Goal: Information Seeking & Learning: Learn about a topic

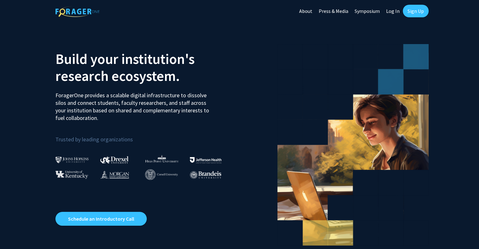
click at [415, 11] on link "Sign Up" at bounding box center [415, 11] width 26 height 13
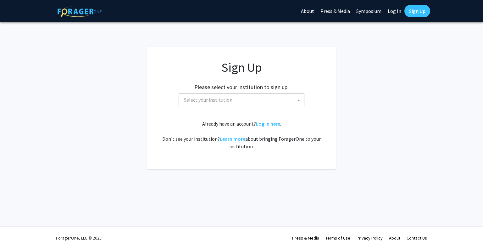
click at [214, 96] on span "Select your institution" at bounding box center [243, 99] width 123 height 13
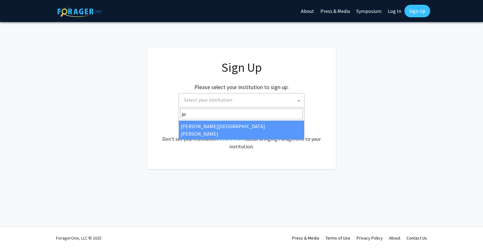
type input "j"
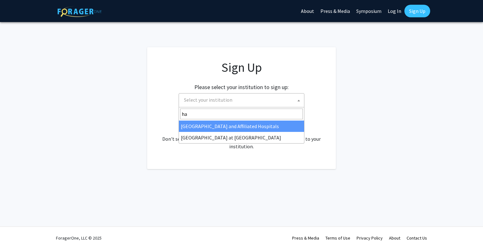
type input "h"
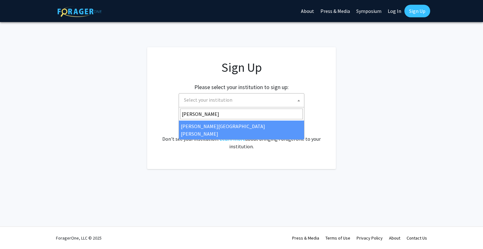
type input "[PERSON_NAME]"
select select "1"
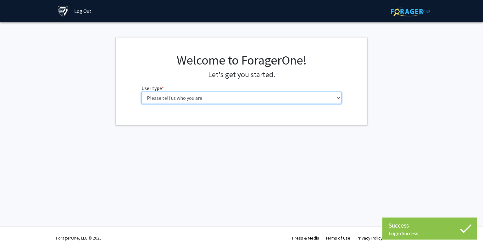
click at [257, 100] on select "Please tell us who you are Undergraduate Student Master's Student Doctoral Cand…" at bounding box center [242, 98] width 200 height 12
select select "1: undergrad"
click at [142, 92] on select "Please tell us who you are Undergraduate Student Master's Student Doctoral Cand…" at bounding box center [242, 98] width 200 height 12
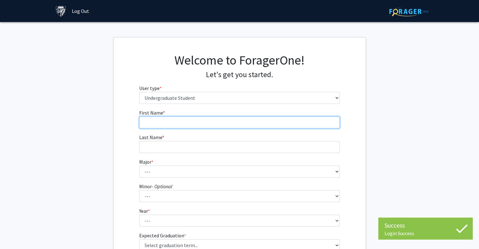
click at [183, 118] on input "First Name * required" at bounding box center [239, 122] width 200 height 12
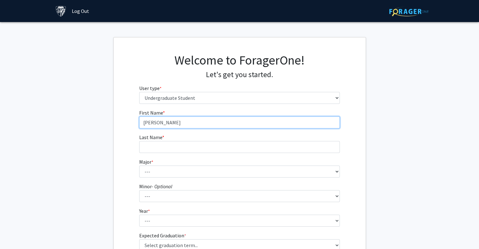
type input "[PERSON_NAME]"
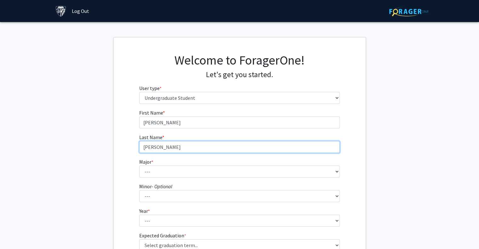
type input "[PERSON_NAME]"
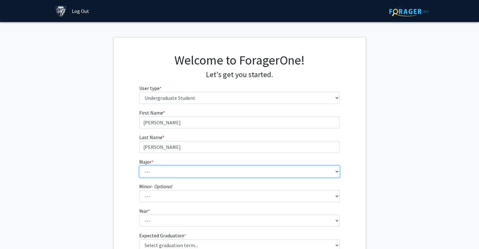
click at [188, 173] on select "--- Africana Studies Anthropology Applied Mathematics & Statistics Archaeology …" at bounding box center [239, 172] width 200 height 12
select select "8: 23"
click at [139, 166] on select "--- Africana Studies Anthropology Applied Mathematics & Statistics Archaeology …" at bounding box center [239, 172] width 200 height 12
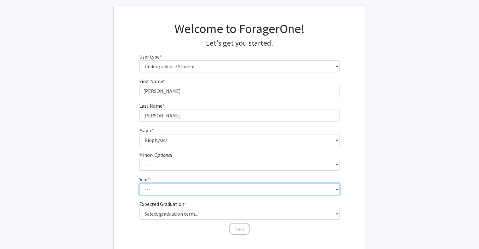
click at [168, 191] on select "--- First-year Sophomore Junior Senior Postbaccalaureate Certificate" at bounding box center [239, 189] width 200 height 12
select select "3: junior"
click at [139, 183] on select "--- First-year Sophomore Junior Senior Postbaccalaureate Certificate" at bounding box center [239, 189] width 200 height 12
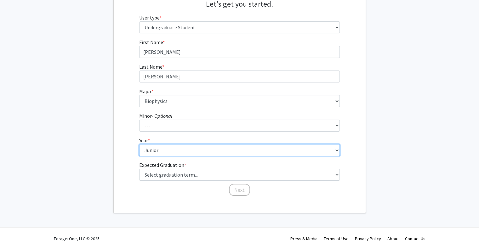
scroll to position [71, 0]
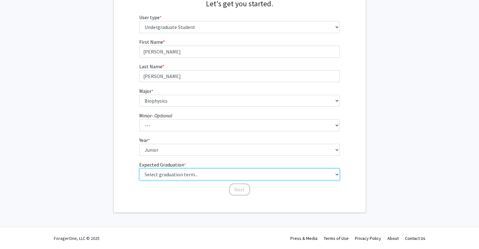
click at [172, 176] on select "Select graduation term... Spring 2025 Summer 2025 Fall 2025 Winter 2025 Spring …" at bounding box center [239, 174] width 200 height 12
select select "10: summer_2027"
click at [139, 168] on select "Select graduation term... Spring 2025 Summer 2025 Fall 2025 Winter 2025 Spring …" at bounding box center [239, 174] width 200 height 12
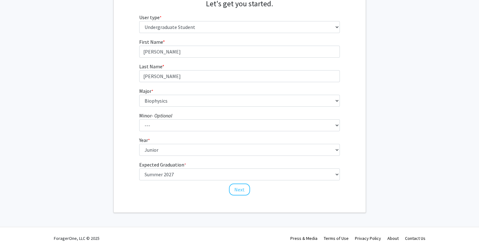
click at [247, 195] on div "First Name * required Michael Last Name * required Feehley Major * required ---…" at bounding box center [239, 117] width 210 height 158
click at [246, 194] on button "Next" at bounding box center [239, 189] width 21 height 12
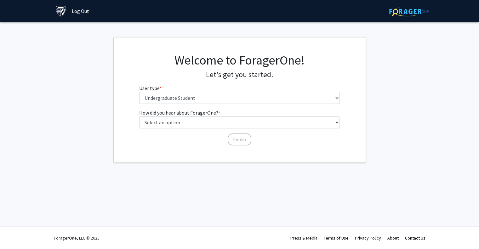
scroll to position [0, 0]
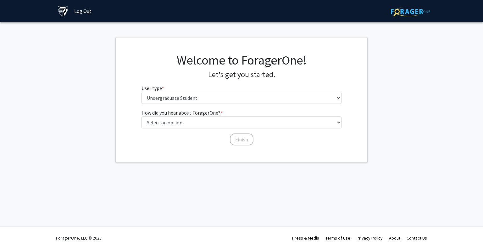
click at [194, 90] on fg-select "User type * required Please tell us who you are Undergraduate Student Master's …" at bounding box center [242, 94] width 200 height 20
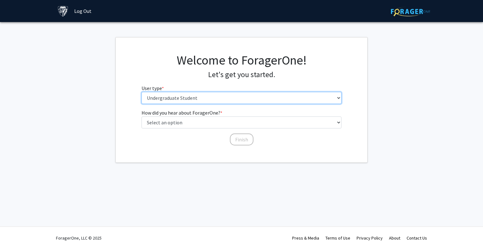
click at [191, 99] on select "Please tell us who you are Undergraduate Student Master's Student Doctoral Cand…" at bounding box center [242, 98] width 200 height 12
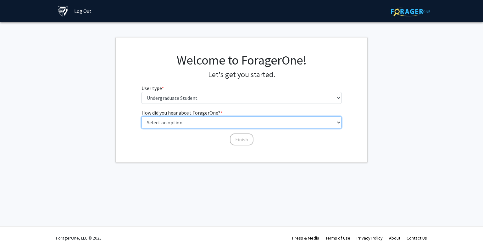
click at [188, 118] on select "Select an option Peer/student recommendation Faculty/staff recommendation Unive…" at bounding box center [242, 122] width 200 height 12
select select "4: university_email"
click at [142, 116] on select "Select an option Peer/student recommendation Faculty/staff recommendation Unive…" at bounding box center [242, 122] width 200 height 12
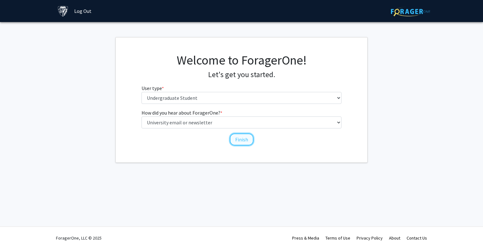
click at [239, 142] on button "Finish" at bounding box center [242, 139] width 24 height 12
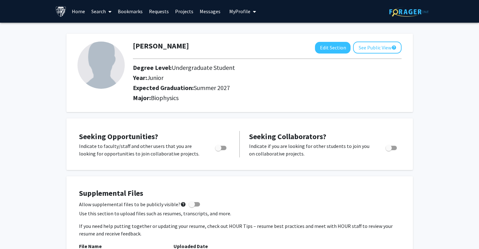
click at [256, 11] on div "Skip navigation Home Search Bookmarks Requests Projects Messages My Profile Mic…" at bounding box center [240, 11] width 378 height 23
click at [253, 10] on button "My Profile" at bounding box center [242, 11] width 31 height 23
click at [113, 10] on link "Search" at bounding box center [101, 11] width 26 height 22
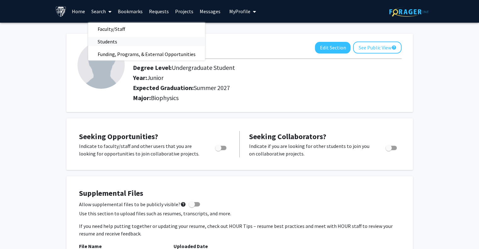
click at [114, 41] on span "Students" at bounding box center [107, 41] width 38 height 13
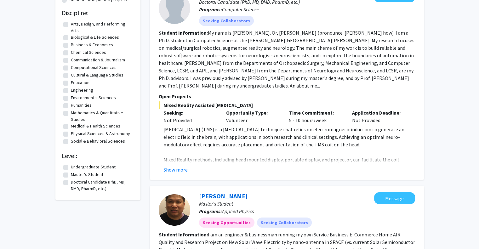
scroll to position [94, 0]
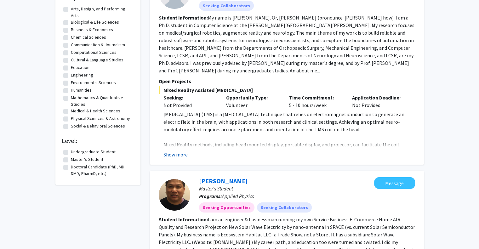
click at [178, 156] on button "Show more" at bounding box center [175, 155] width 24 height 8
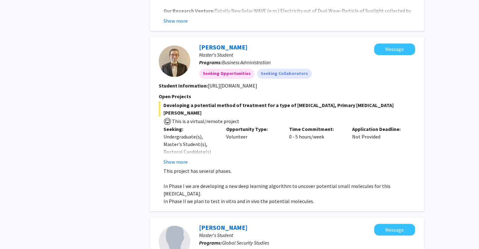
scroll to position [472, 0]
click at [193, 101] on span "Developing a potential method of treatment for a type of leukemia, Primary Poly…" at bounding box center [287, 108] width 256 height 15
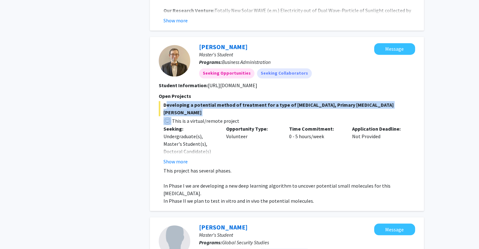
click at [193, 101] on span "Developing a potential method of treatment for a type of leukemia, Primary Poly…" at bounding box center [287, 108] width 256 height 15
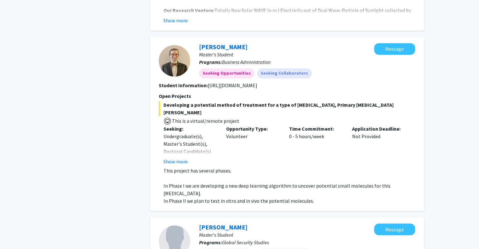
click at [228, 197] on p "In Phase II we plan to test in vitro and in vivo the potential molecules." at bounding box center [288, 201] width 251 height 8
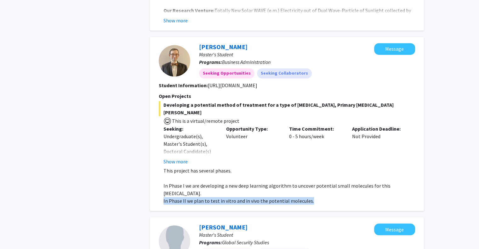
click at [228, 197] on p "In Phase II we plan to test in vitro and in vivo the potential molecules." at bounding box center [288, 201] width 251 height 8
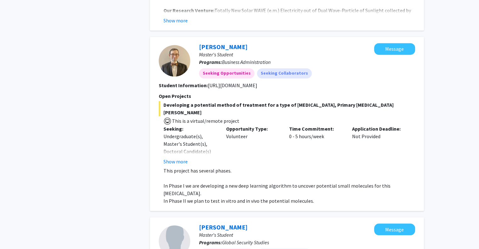
click at [322, 182] on p "In Phase I we are developing a new deep learning algorithm to uncover potential…" at bounding box center [288, 189] width 251 height 15
drag, startPoint x: 207, startPoint y: 79, endPoint x: 346, endPoint y: 76, distance: 138.8
click at [346, 82] on section "Student Information: https://scholar.google.com/citations?user=5wP5fwsAAAAJ&hl=…" at bounding box center [287, 86] width 256 height 8
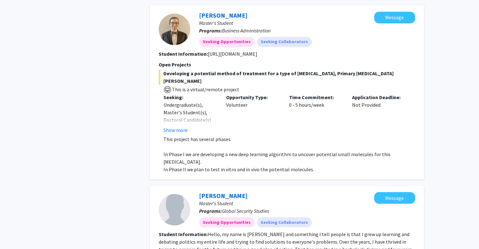
scroll to position [504, 0]
click at [168, 126] on button "Show more" at bounding box center [175, 130] width 24 height 8
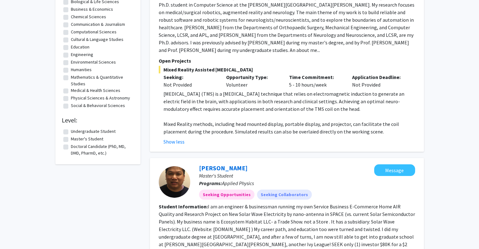
scroll to position [126, 0]
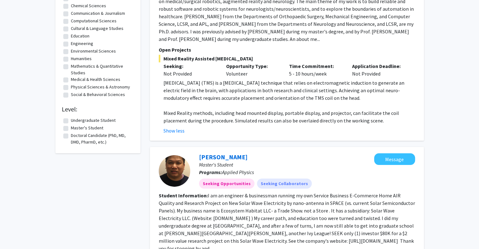
click at [71, 121] on label "Undergraduate Student" at bounding box center [93, 120] width 45 height 7
click at [71, 121] on input "Undergraduate Student" at bounding box center [73, 119] width 4 height 4
checkbox input "true"
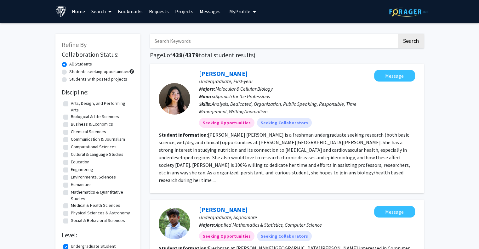
click at [216, 37] on input "Search Keywords" at bounding box center [273, 41] width 247 height 14
type input "omkar"
click at [398, 34] on button "Search" at bounding box center [411, 41] width 26 height 14
checkbox input "false"
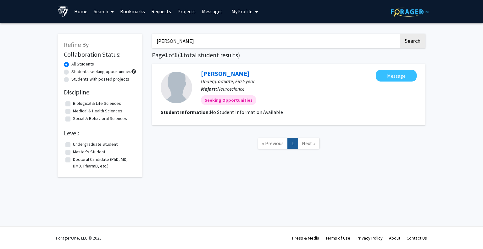
click at [176, 44] on input "omkar" at bounding box center [275, 41] width 247 height 14
type input "max siauw"
click at [400, 34] on button "Search" at bounding box center [413, 41] width 26 height 14
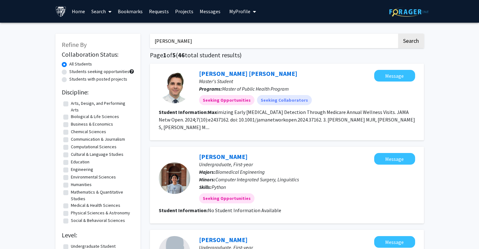
click at [230, 176] on span "Computer Integrated Surgery, Linguistics" at bounding box center [256, 179] width 83 height 6
click at [164, 42] on input "max siauw" at bounding box center [273, 41] width 247 height 14
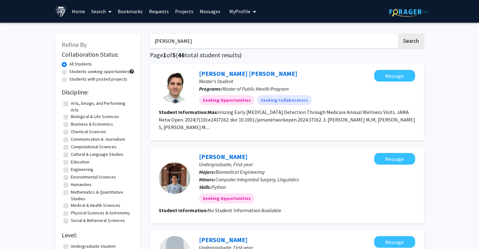
click at [164, 42] on input "max siauw" at bounding box center [273, 41] width 247 height 14
click at [106, 14] on link "Search" at bounding box center [101, 11] width 26 height 22
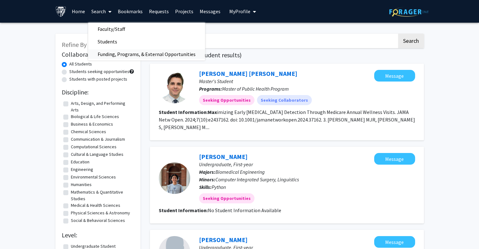
click at [111, 51] on span "Funding, Programs, & External Opportunities" at bounding box center [146, 54] width 117 height 13
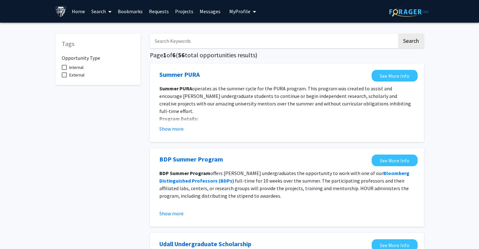
click at [185, 40] on input "Search Keywords" at bounding box center [273, 41] width 247 height 14
type input "conference"
click at [398, 34] on button "Search" at bounding box center [411, 41] width 26 height 14
